Goal: Task Accomplishment & Management: Manage account settings

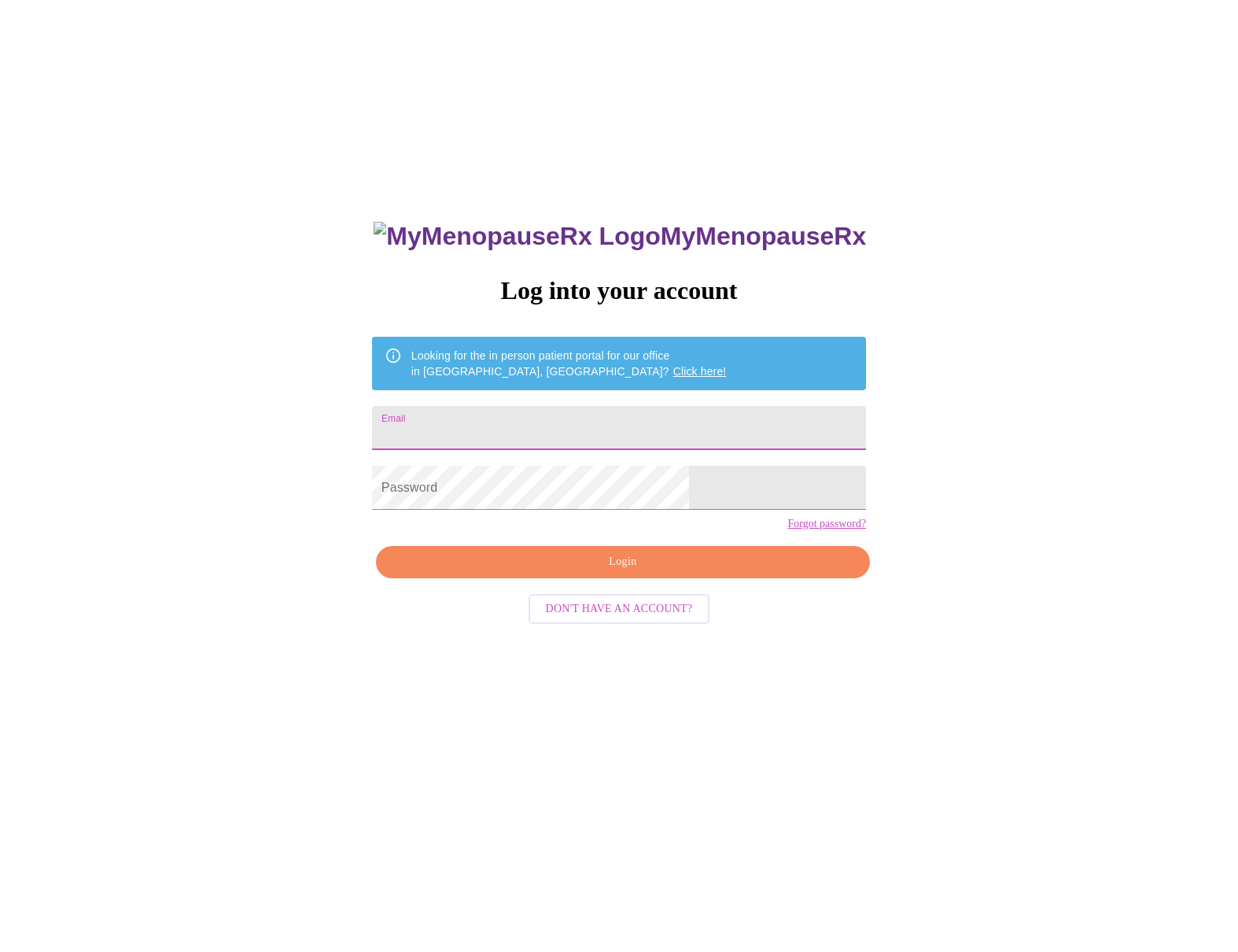
click at [513, 428] on input "Email" at bounding box center [619, 428] width 494 height 44
type input "angela.zimmerman.1122@gmail.com"
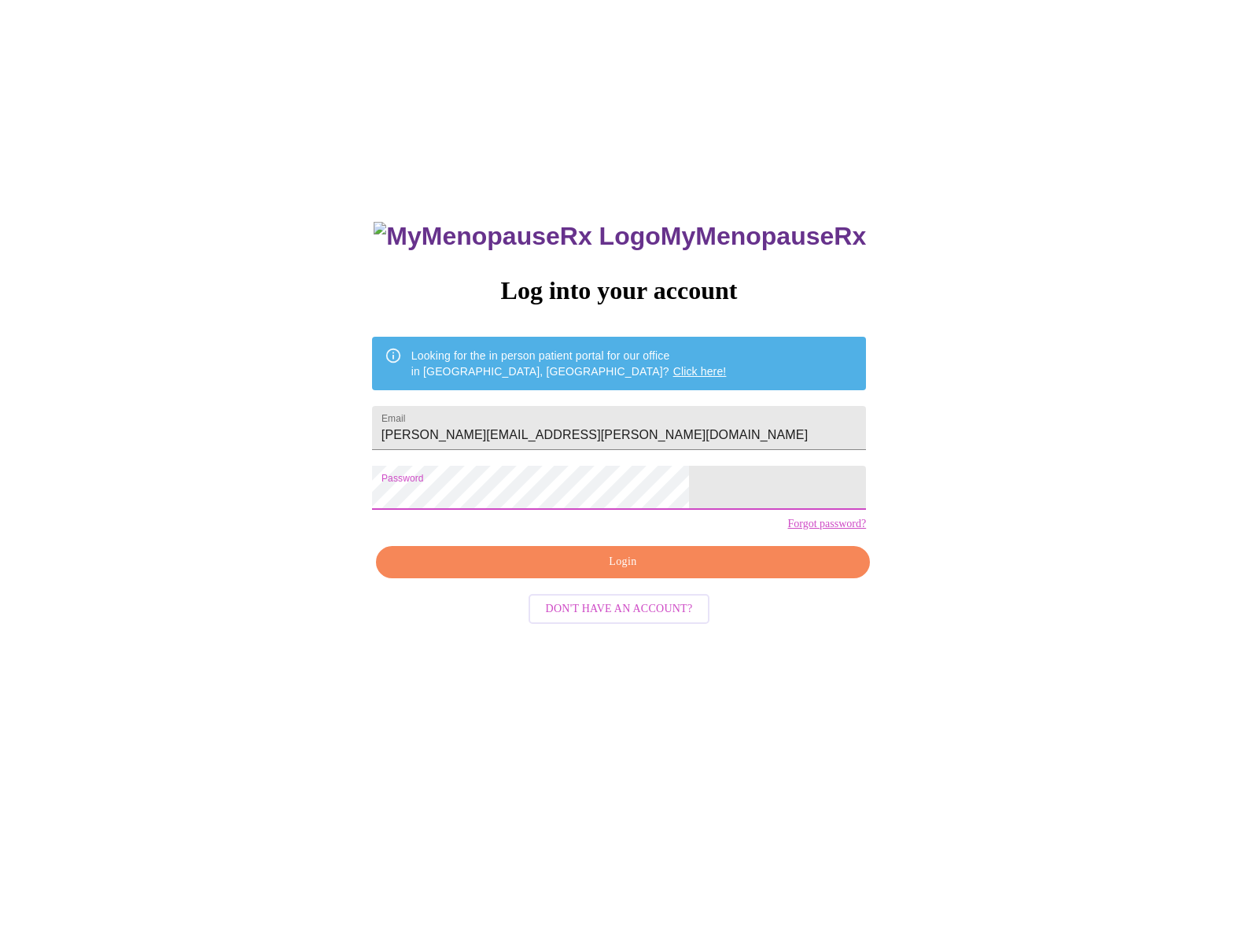
click at [587, 572] on span "Login" at bounding box center [623, 561] width 458 height 19
